Goal: Information Seeking & Learning: Learn about a topic

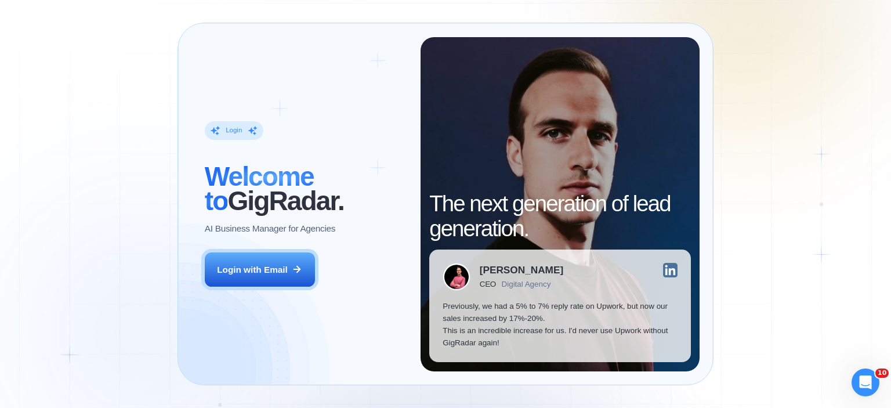
click at [311, 262] on button "Login with Email" at bounding box center [260, 269] width 110 height 35
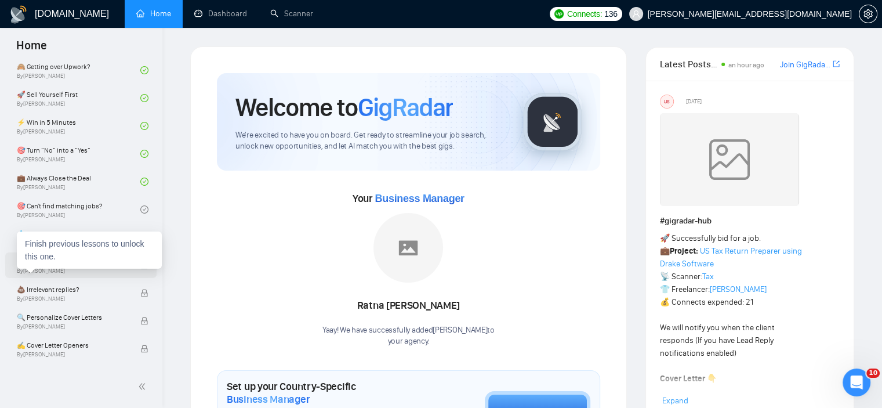
scroll to position [464, 0]
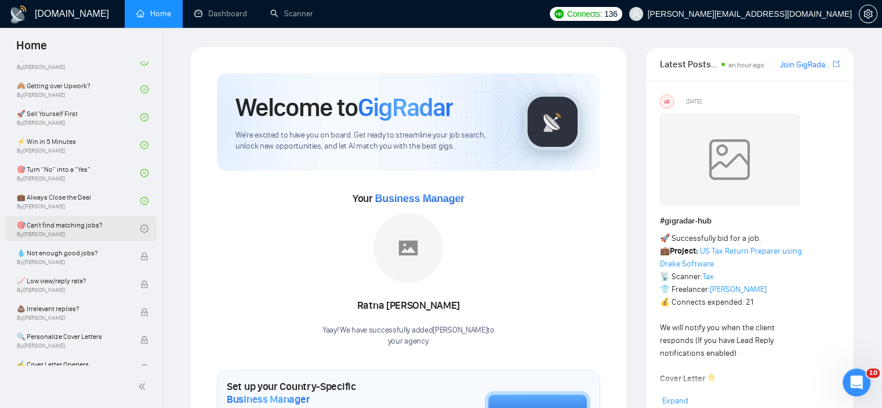
click at [90, 224] on link "🎯 Can't find matching jobs? By Tamara Levit" at bounding box center [79, 229] width 124 height 26
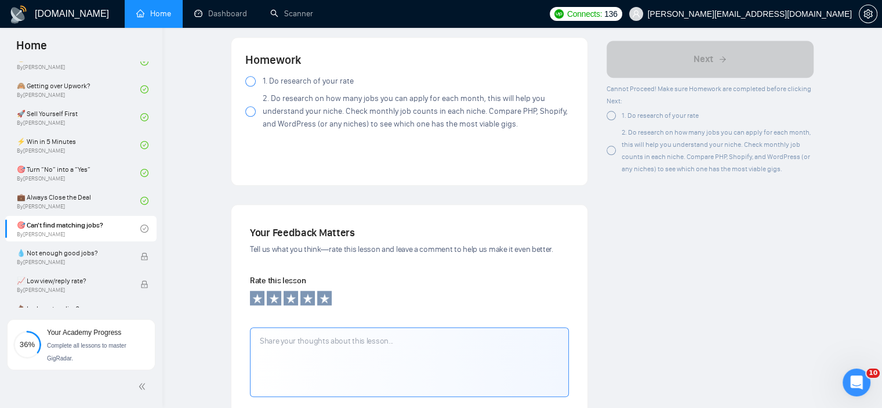
scroll to position [1188, 0]
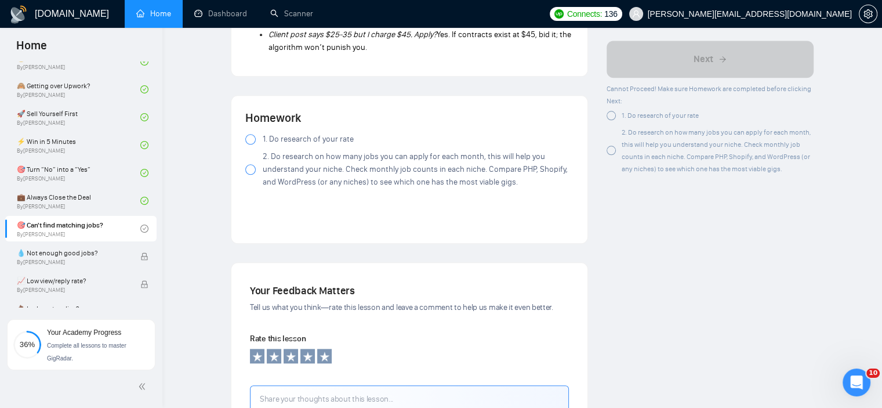
click at [278, 134] on span "1. Do research of your rate" at bounding box center [308, 139] width 91 height 13
click at [330, 155] on span "2. Do research on how many jobs you can apply for each month, this will help yo…" at bounding box center [418, 169] width 311 height 38
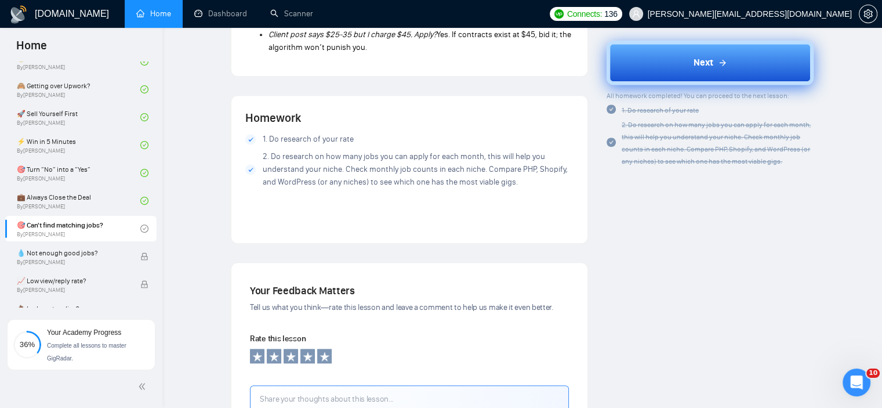
click at [613, 66] on button "Next" at bounding box center [710, 63] width 207 height 44
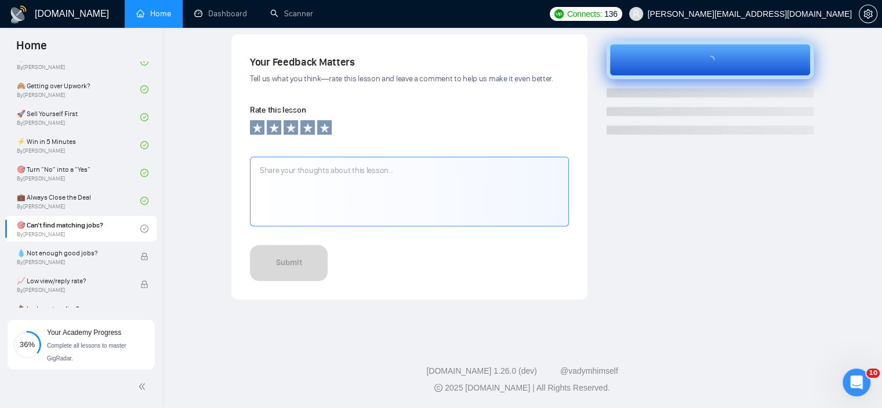
scroll to position [381, 0]
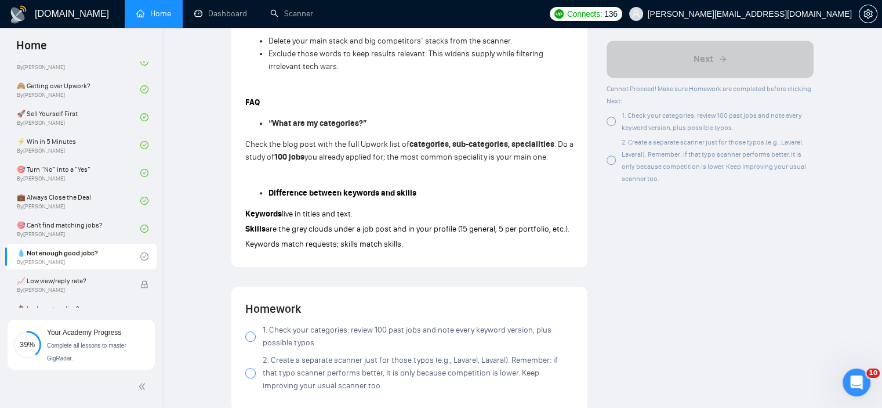
scroll to position [812, 0]
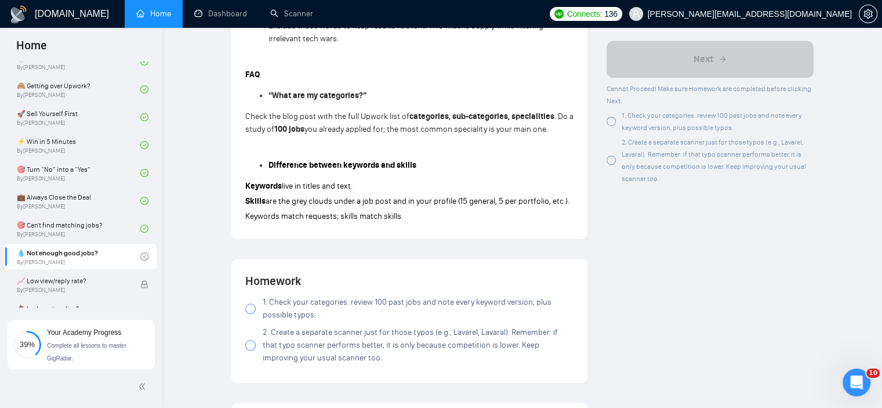
click at [311, 306] on span "1. Check your categories: review 100 past jobs and note every keyword version, …" at bounding box center [418, 309] width 311 height 26
click at [248, 347] on div at bounding box center [250, 345] width 10 height 10
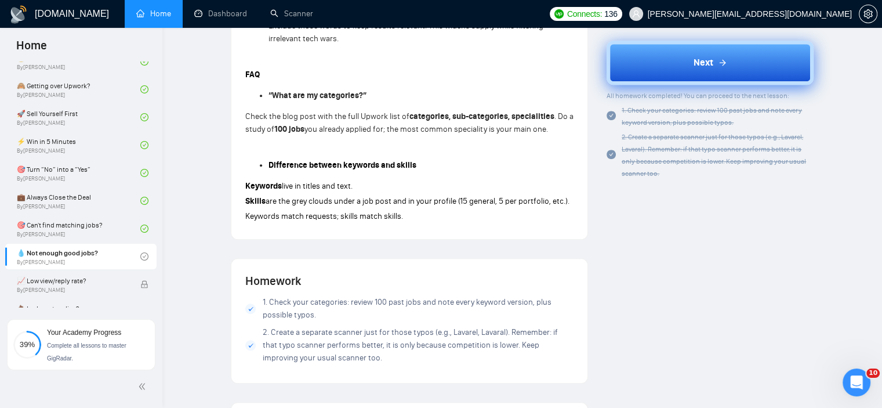
click at [706, 60] on span "Next" at bounding box center [704, 63] width 20 height 14
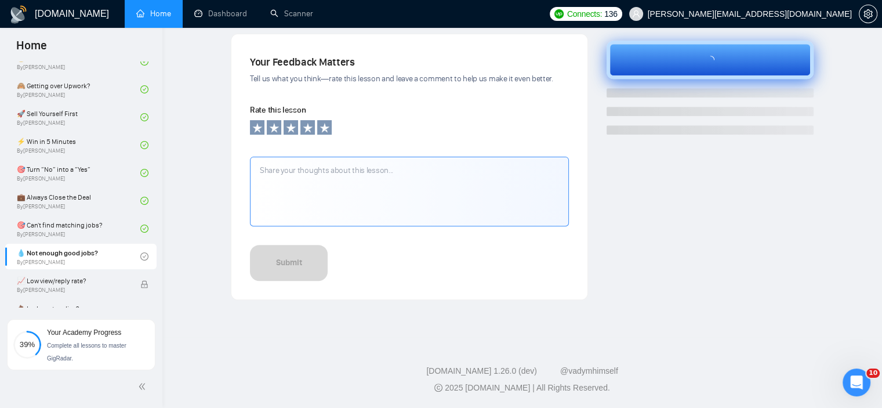
scroll to position [381, 0]
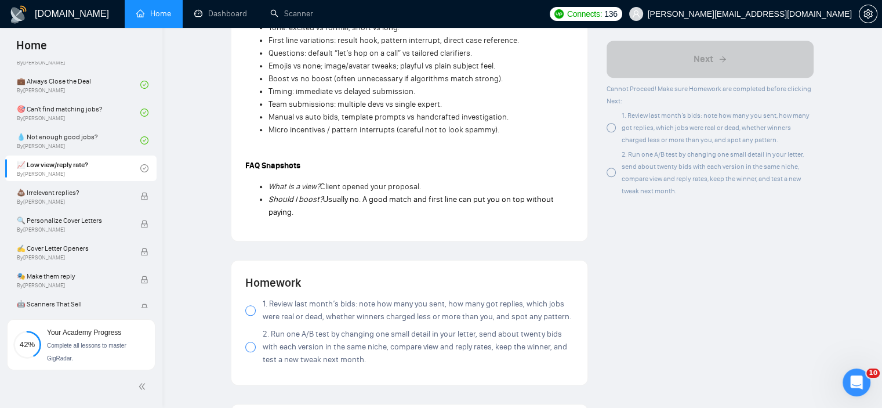
scroll to position [928, 0]
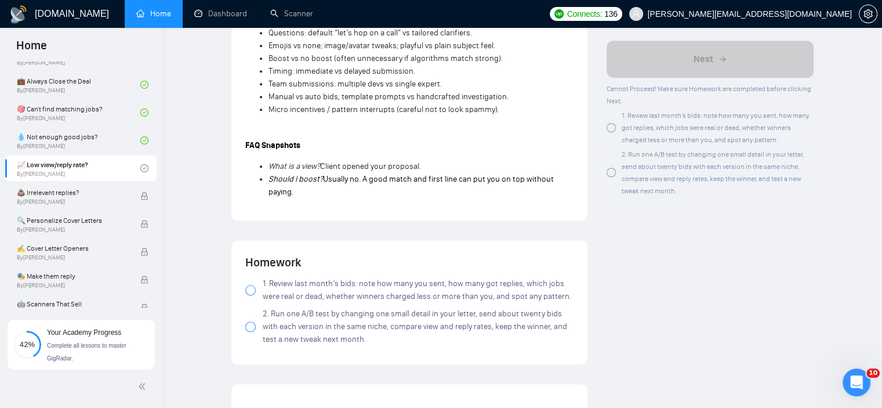
click at [298, 292] on span "1. Review last month’s bids: note how many you sent, how many got replies, whic…" at bounding box center [418, 290] width 311 height 26
click at [270, 326] on span "2. Run one A/B test by changing one small detail in your letter, send about twe…" at bounding box center [418, 326] width 311 height 38
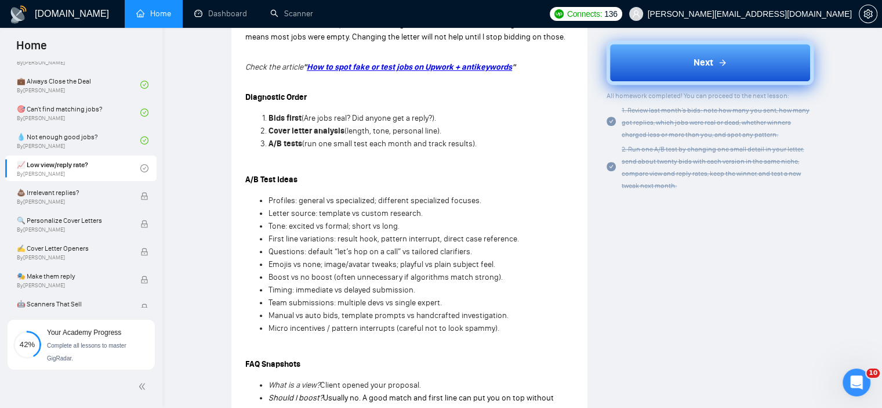
scroll to position [580, 0]
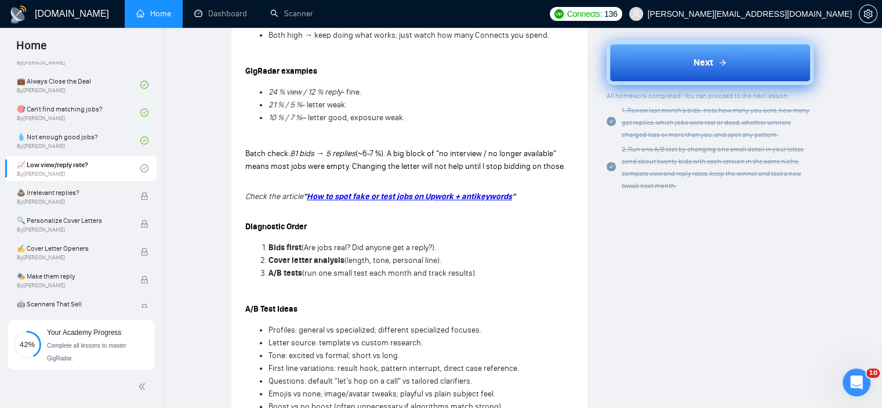
click at [630, 63] on button "Next" at bounding box center [710, 63] width 207 height 44
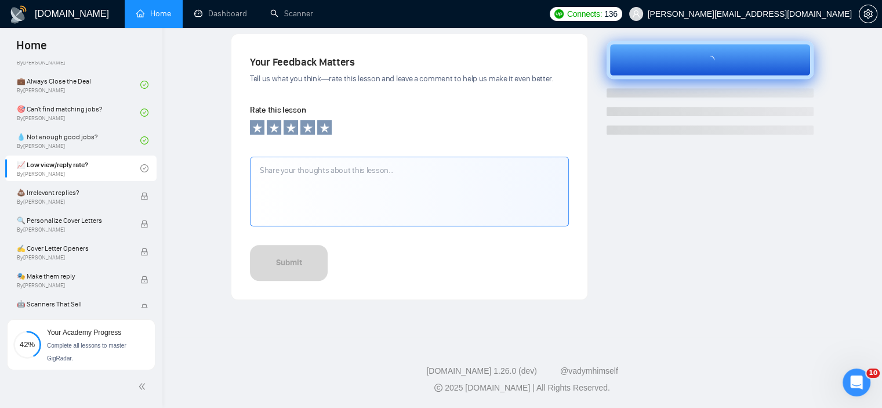
scroll to position [381, 0]
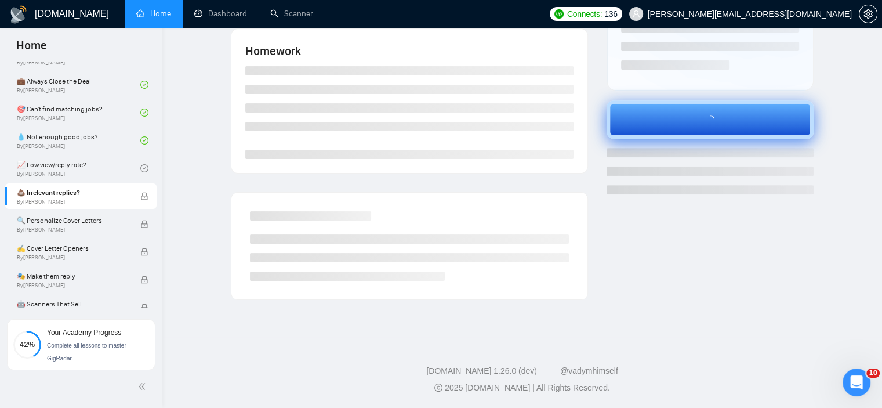
scroll to position [223, 0]
